Goal: Information Seeking & Learning: Learn about a topic

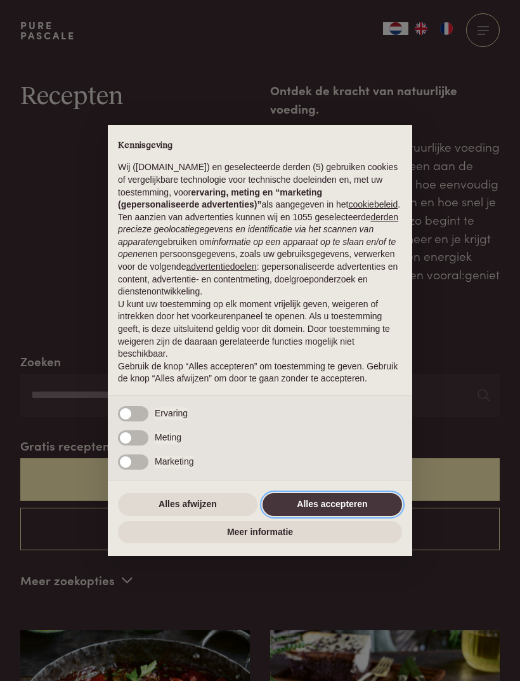
click at [348, 516] on button "Alles accepteren" at bounding box center [333, 504] width 140 height 23
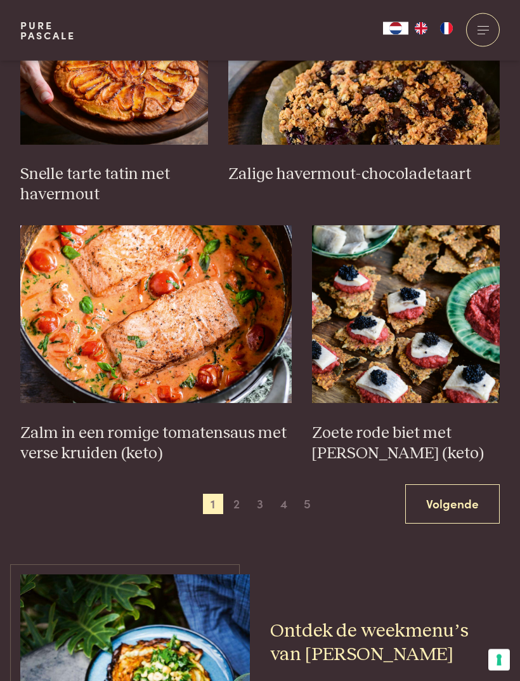
scroll to position [1701, 0]
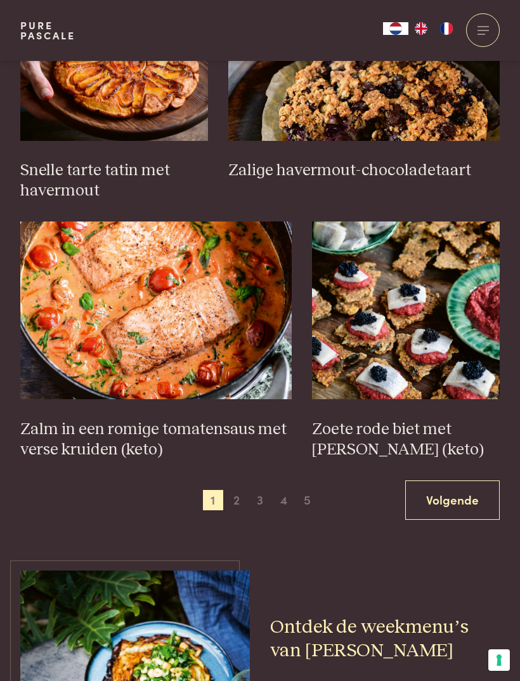
click at [239, 490] on span "2" at bounding box center [237, 500] width 20 height 20
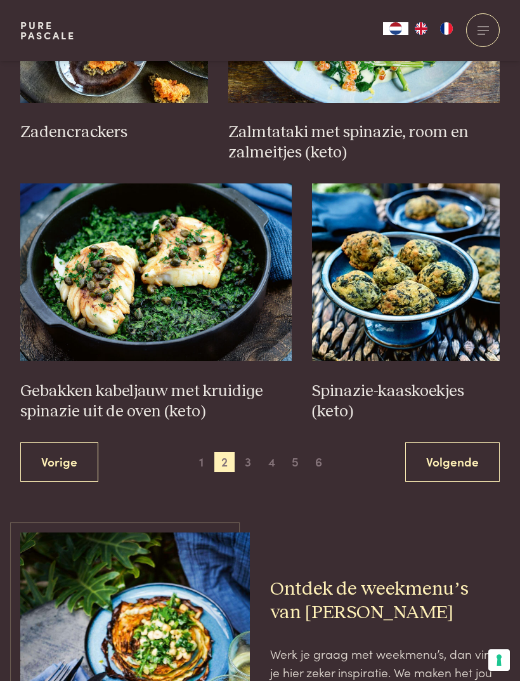
scroll to position [1744, 0]
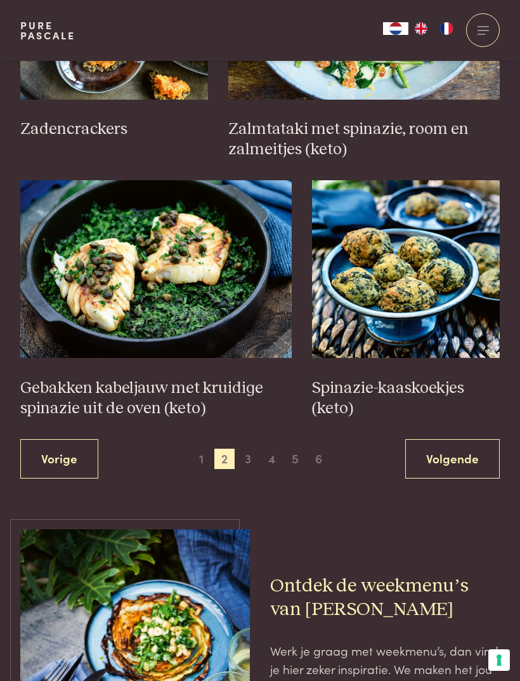
click at [254, 449] on span "3" at bounding box center [248, 459] width 20 height 20
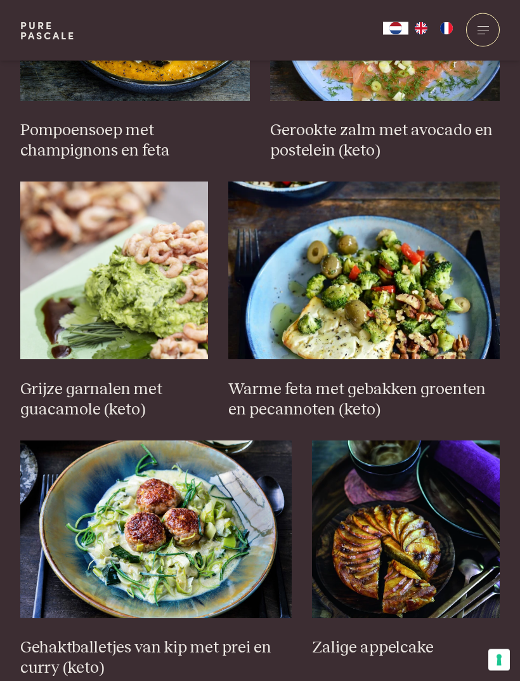
scroll to position [1564, 0]
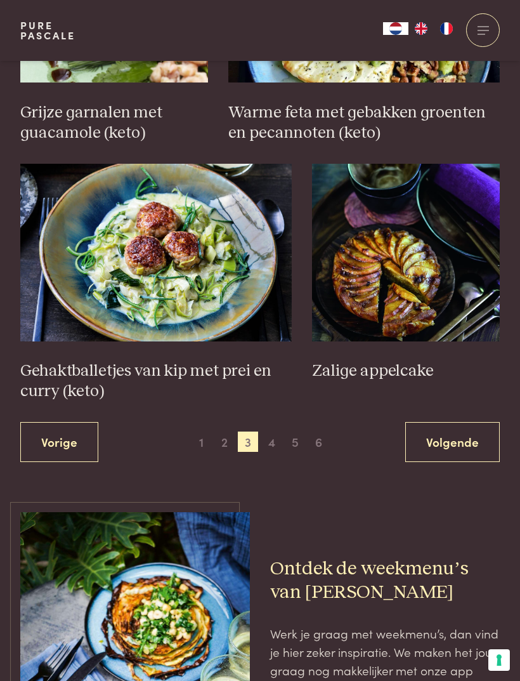
click at [272, 434] on span "4" at bounding box center [272, 442] width 20 height 20
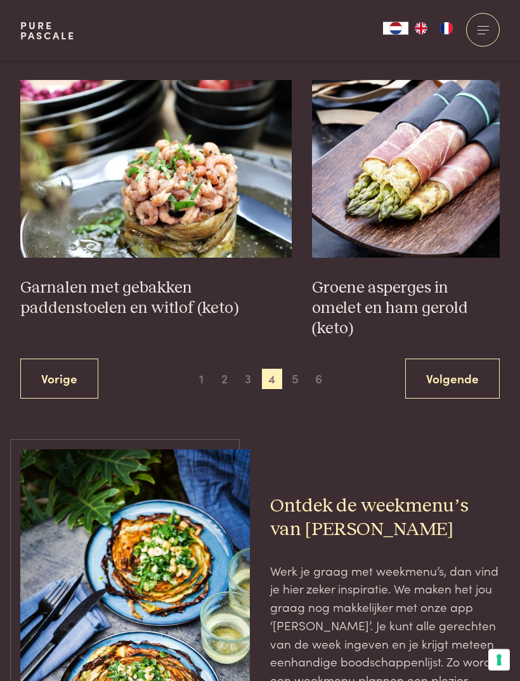
scroll to position [1843, 0]
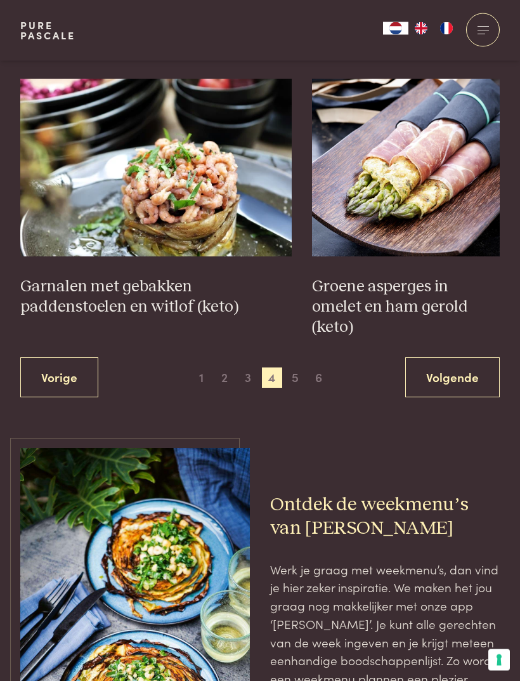
click at [296, 368] on span "5" at bounding box center [296, 378] width 20 height 20
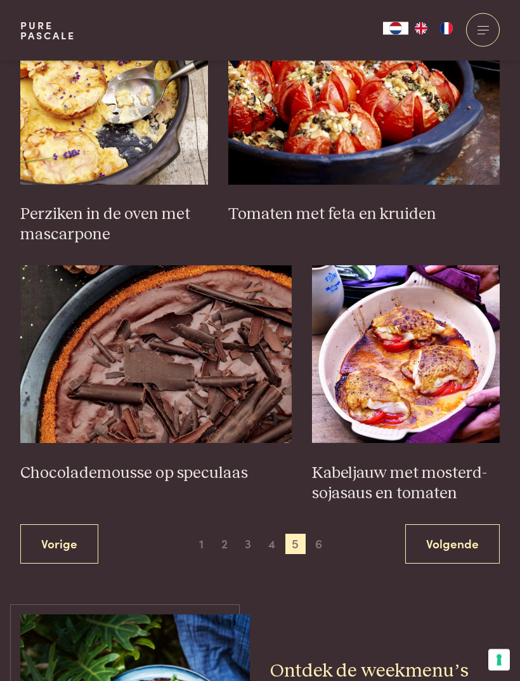
scroll to position [1684, 0]
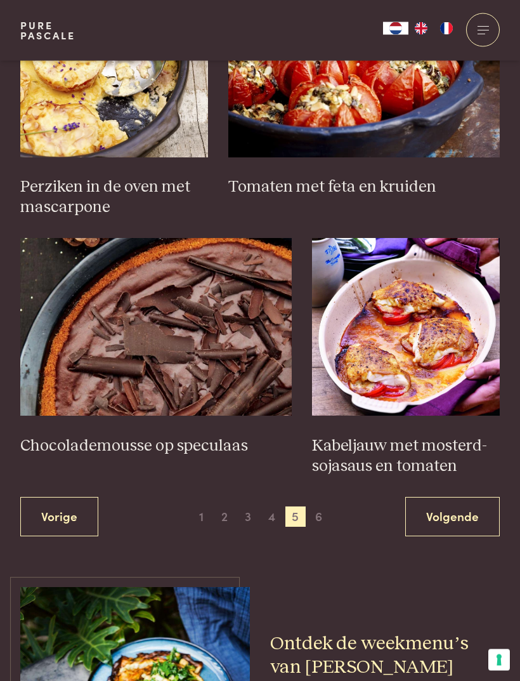
click at [323, 510] on span "6" at bounding box center [319, 517] width 20 height 20
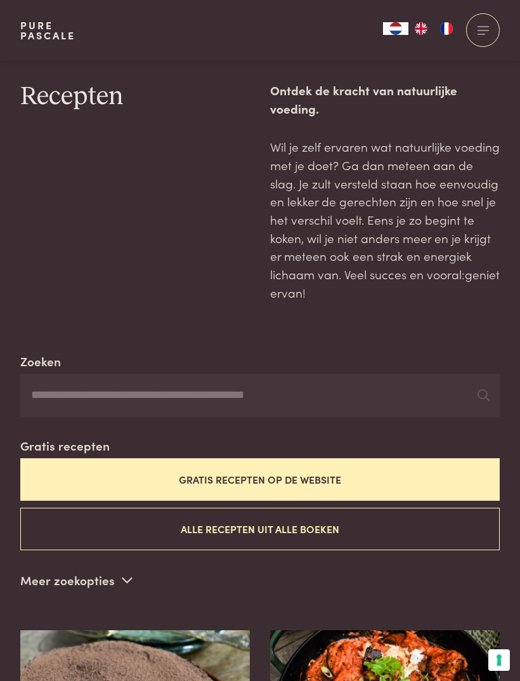
scroll to position [1611, 0]
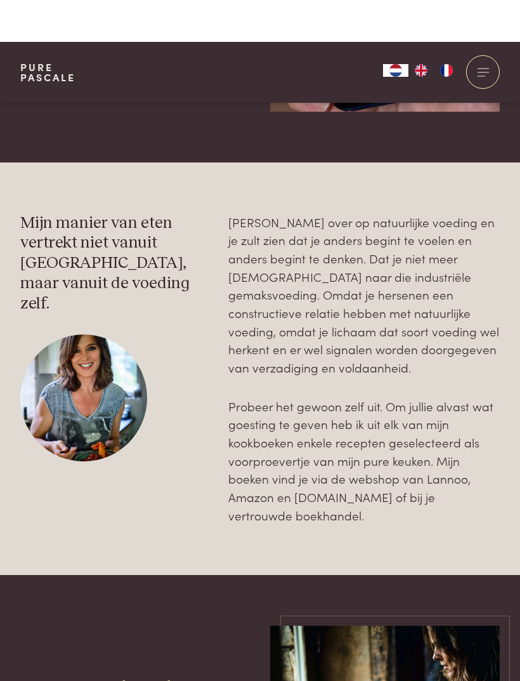
scroll to position [1569, 0]
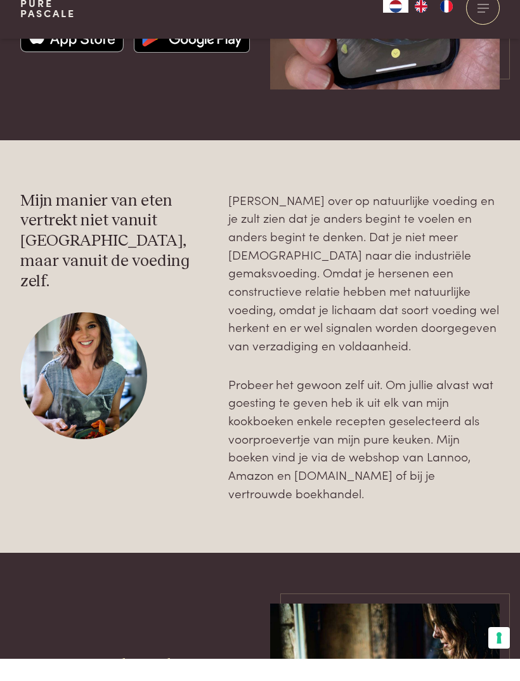
scroll to position [1591, 0]
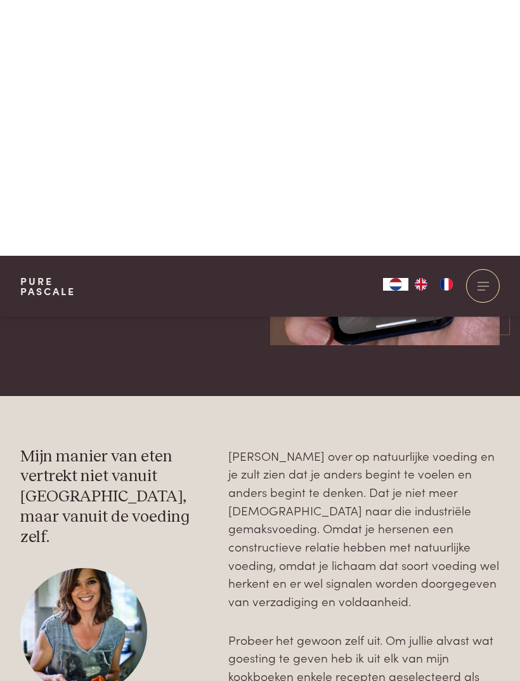
scroll to position [1335, 0]
